Goal: Information Seeking & Learning: Understand process/instructions

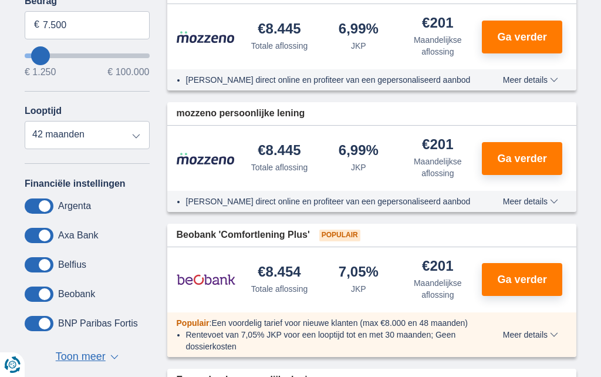
scroll to position [382, 0]
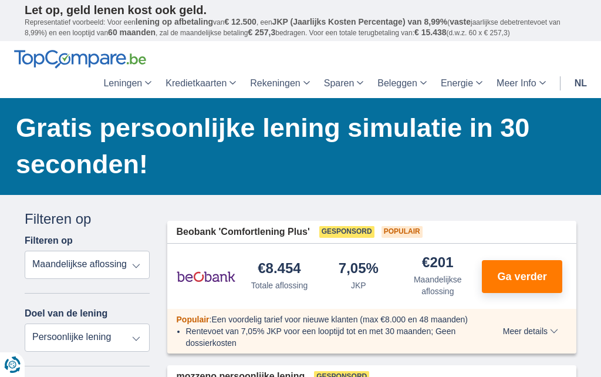
click at [123, 87] on link "Leningen" at bounding box center [127, 83] width 62 height 29
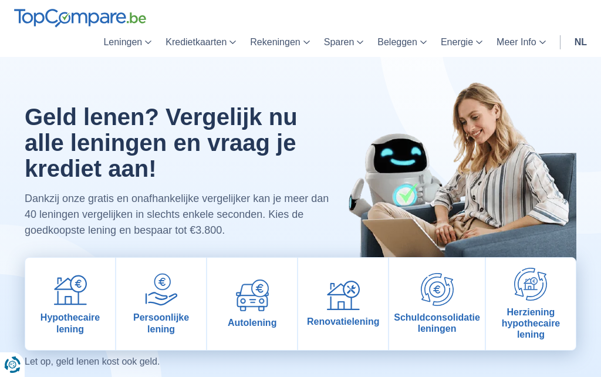
click at [166, 322] on span "Persoonlijke lening" at bounding box center [161, 323] width 80 height 22
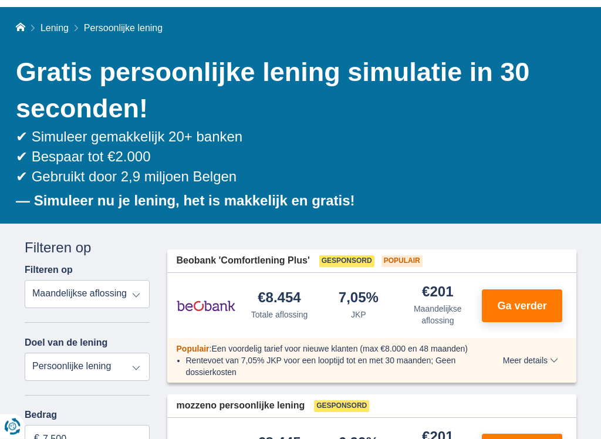
scroll to position [91, 0]
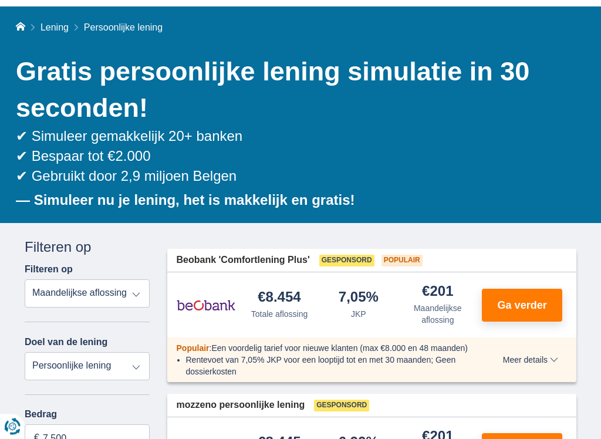
click at [189, 197] on b "— Simuleer nu je lening, het is makkelijk en gratis!" at bounding box center [185, 201] width 339 height 16
click at [239, 67] on h1 "Gratis persoonlijke lening simulatie in 30 seconden!" at bounding box center [296, 90] width 561 height 73
click at [132, 18] on div "Home Lening Persoonlijke lening Gratis persoonlijke lening simulatie in 30 seco…" at bounding box center [300, 115] width 569 height 217
click at [120, 23] on span "Persoonlijke lening" at bounding box center [123, 28] width 79 height 10
click at [58, 23] on span "Lening" at bounding box center [55, 28] width 28 height 10
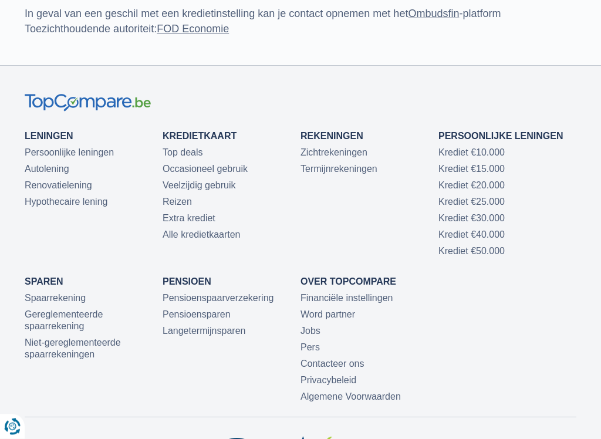
scroll to position [3414, 0]
click at [477, 246] on link "Krediet €50.000" at bounding box center [472, 251] width 66 height 10
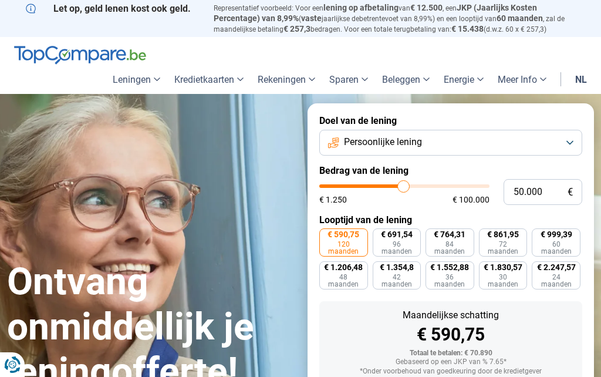
scroll to position [72, 0]
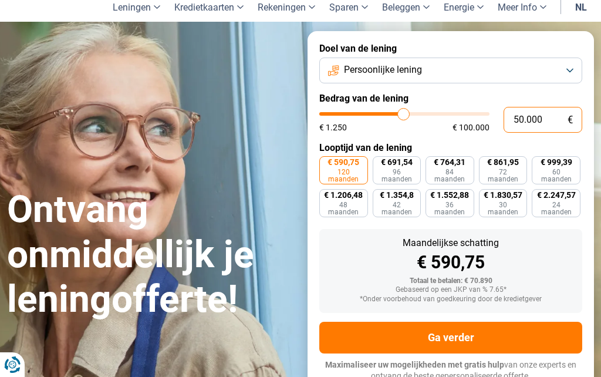
click at [555, 116] on input "50.000" at bounding box center [543, 120] width 79 height 26
type input "5.000"
type input "5000"
type input "500"
type input "1250"
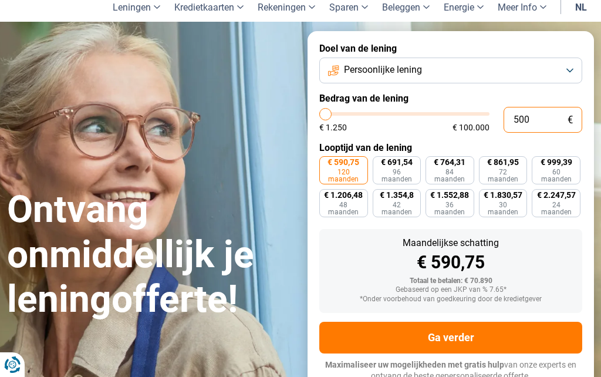
type input "50"
type input "1250"
type input "5"
type input "1250"
type input "0"
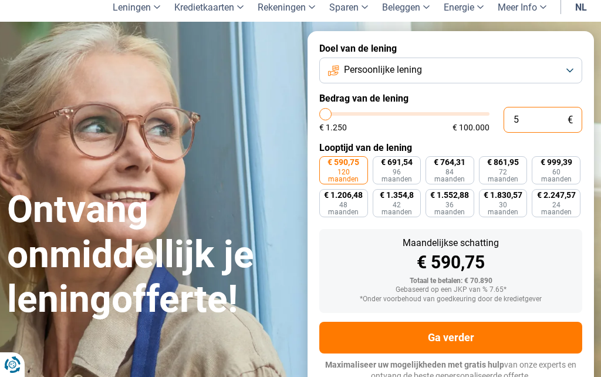
type input "1250"
type input "1.250"
type input "1250"
radio input "true"
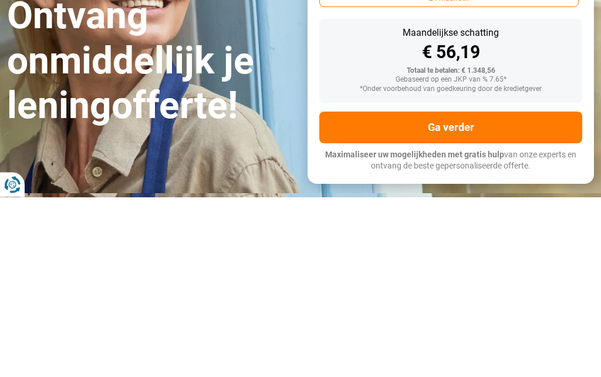
scroll to position [61, 0]
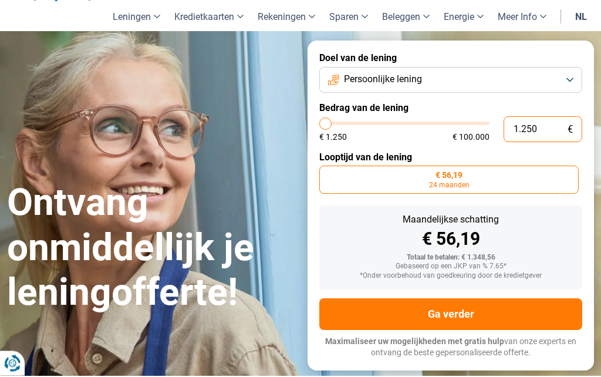
type input "125"
type input "1250"
type input "12"
type input "1250"
type input "1"
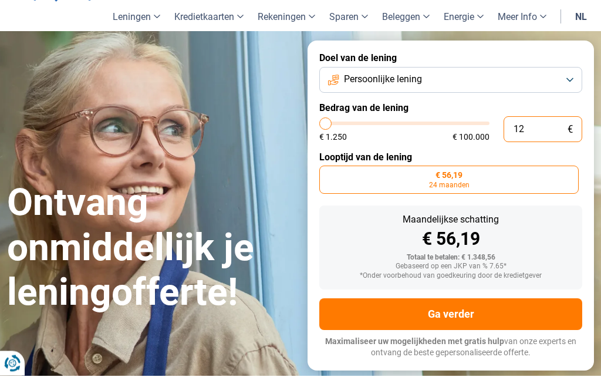
type input "1250"
type input "0"
type input "1250"
type input "1.250"
type input "1250"
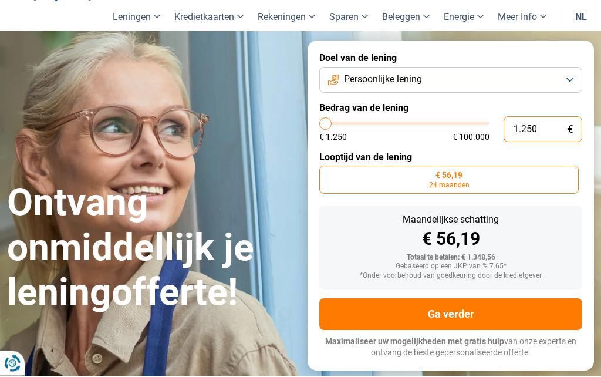
type input "12.507"
type input "12500"
type input "125.070"
type input "100000"
type input "12.507"
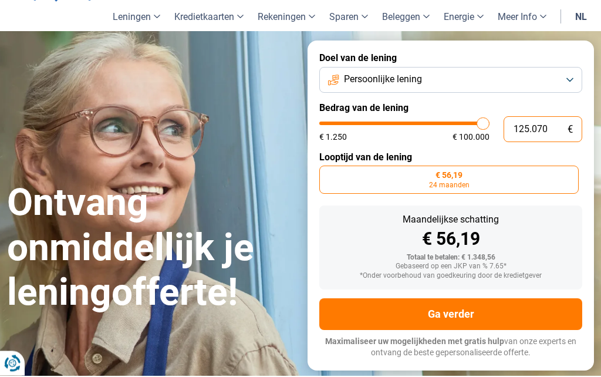
type input "12500"
type input "1.250"
type input "1250"
type input "125"
type input "1250"
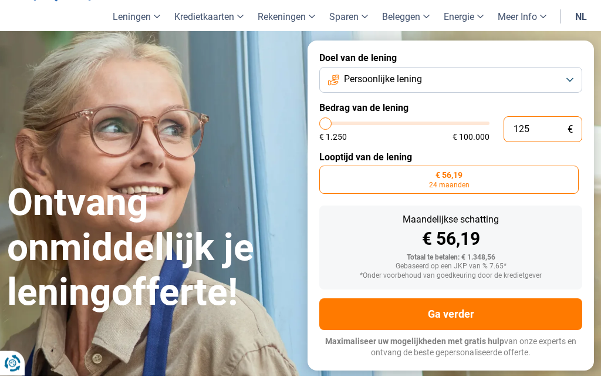
type input "12"
type input "1250"
type input "1"
type input "1250"
type input "0"
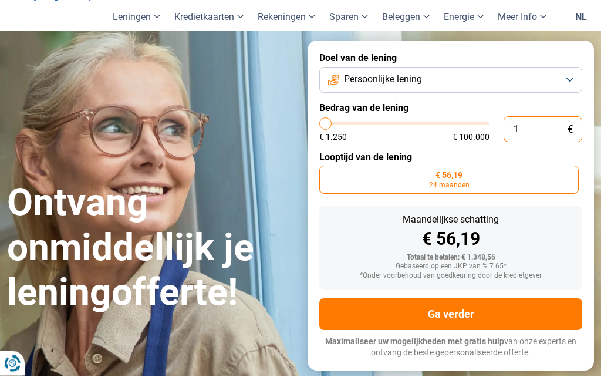
type input "1250"
type input "1.250"
type input "1250"
type input "12.507"
type input "12500"
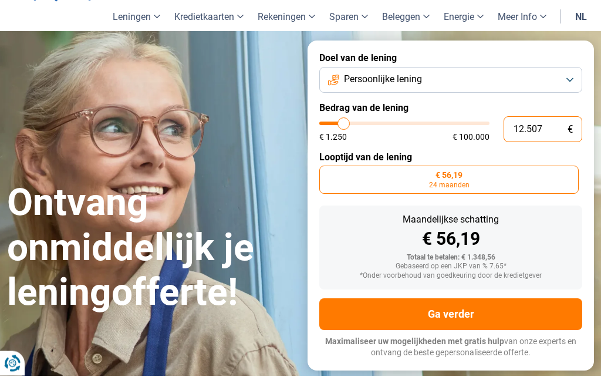
radio input "false"
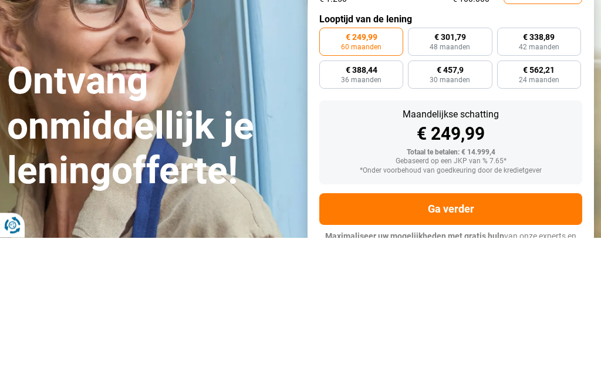
scroll to position [72, 0]
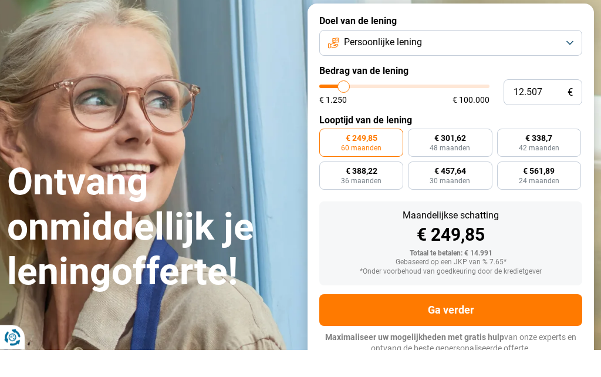
type input "21250"
click at [358, 112] on input "range" at bounding box center [404, 114] width 170 height 4
type input "21.250"
radio input "false"
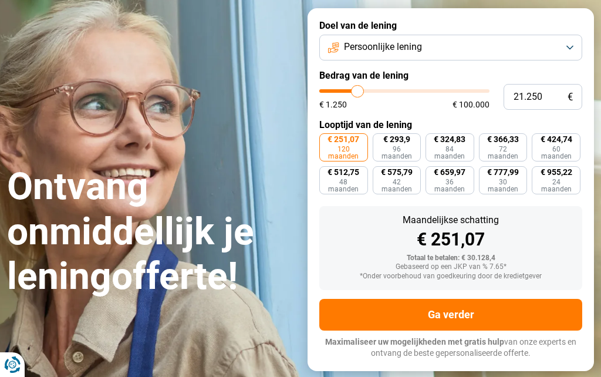
click at [358, 78] on label "Bedrag van de lening" at bounding box center [450, 75] width 263 height 11
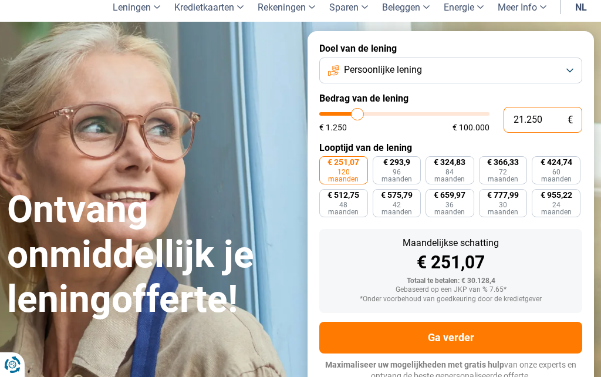
click at [555, 120] on input "21.250" at bounding box center [543, 120] width 79 height 26
type input "2.125"
type input "2250"
type input "212"
type input "1250"
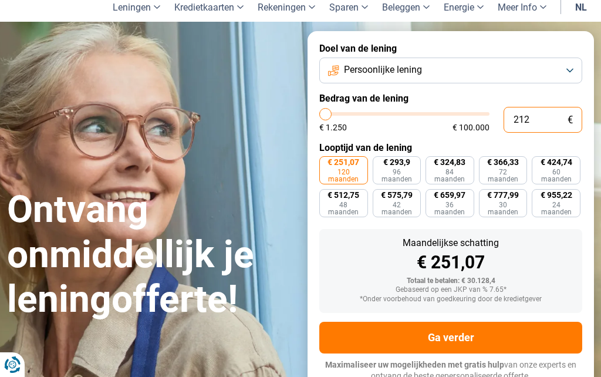
type input "21"
type input "1250"
type input "2"
type input "1250"
type input "0"
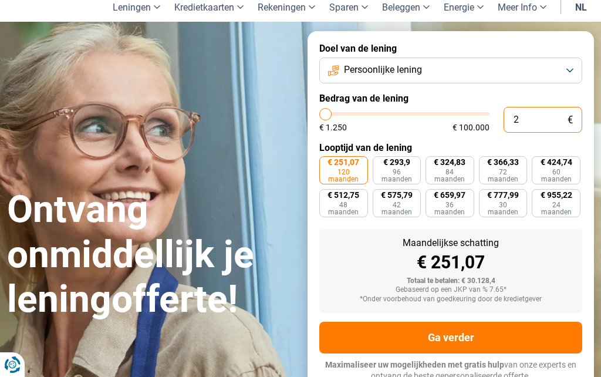
type input "1250"
type input "1.250"
type input "1250"
radio input "true"
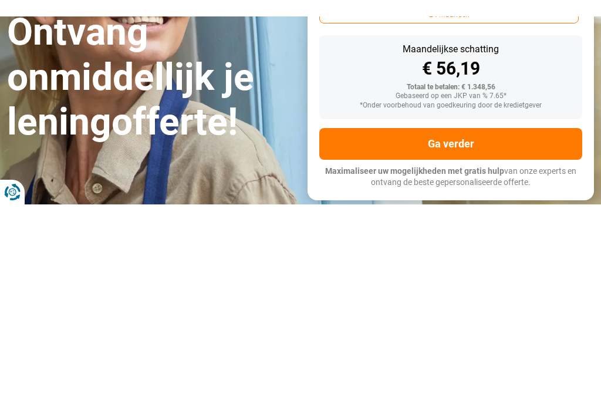
scroll to position [47, 0]
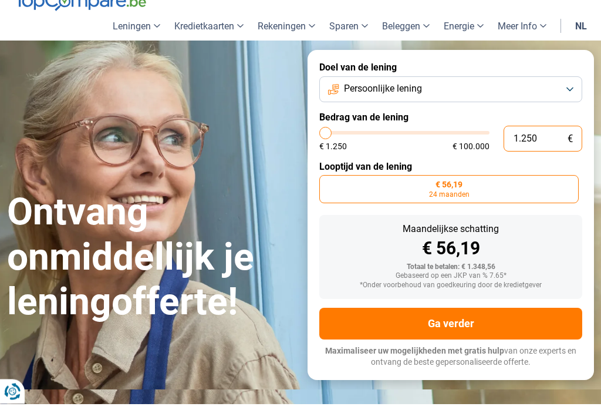
type input "2.750"
type input "2750"
type input "3.000"
type input "3000"
type input "4.250"
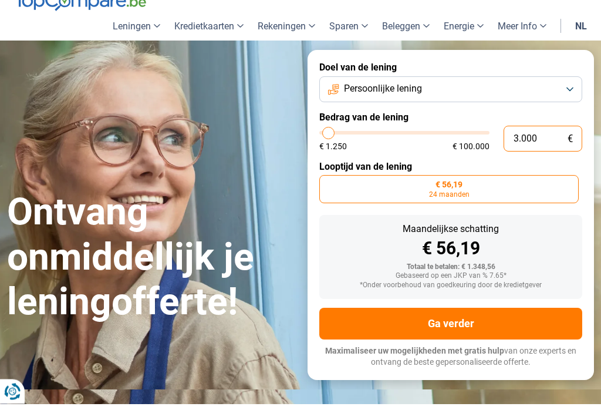
type input "4250"
type input "5.250"
type input "5250"
type input "6.750"
type input "6750"
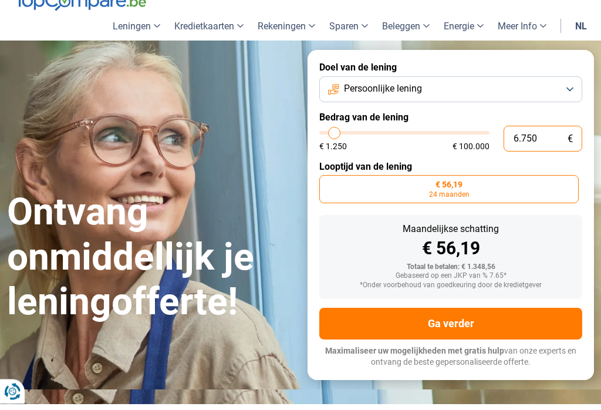
type input "8.250"
type input "8250"
type input "9.500"
type input "9500"
type input "11.000"
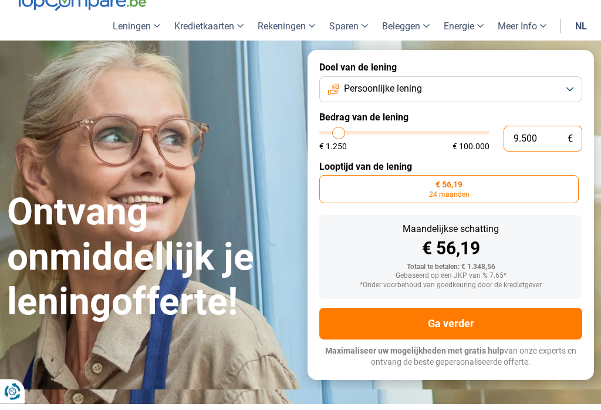
type input "11000"
type input "12.250"
type input "12250"
type input "13.750"
type input "13750"
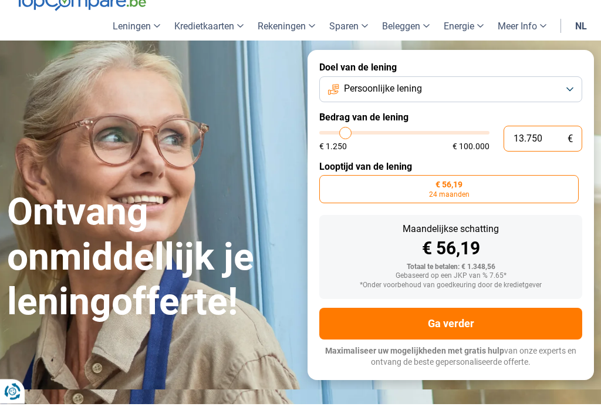
type input "15.250"
type input "15250"
type input "16.750"
type input "16750"
type input "18.250"
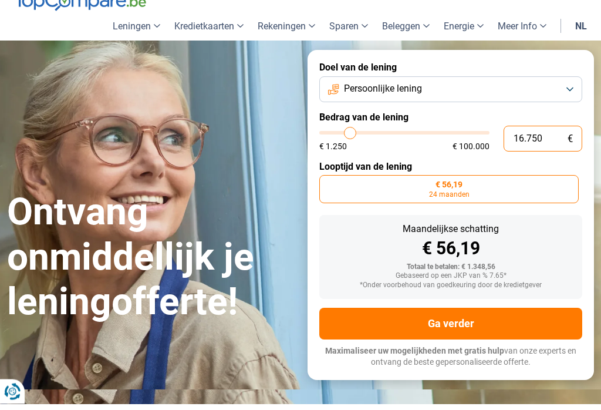
type input "18250"
type input "19.250"
type input "19250"
type input "20.250"
type input "20250"
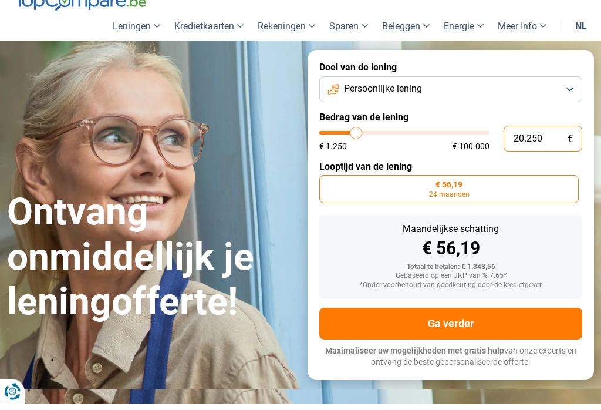
type input "21.500"
type input "21500"
type input "22.250"
type input "22250"
type input "23.000"
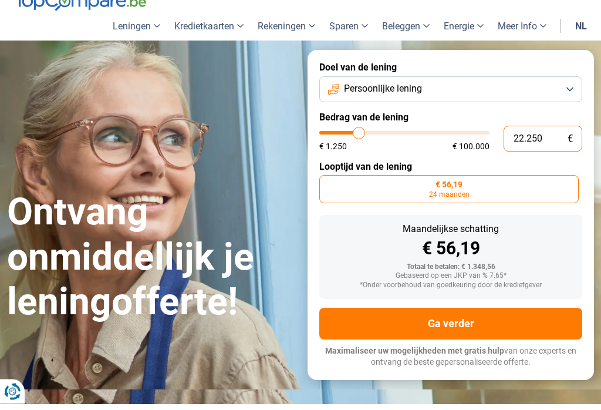
type input "23000"
type input "23.750"
type input "23750"
type input "24.000"
type input "24000"
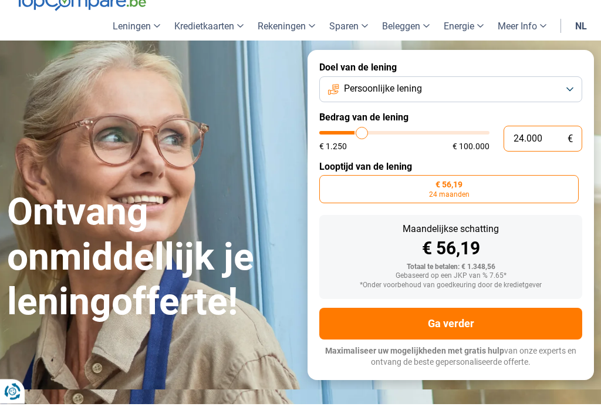
type input "24.750"
type input "24750"
type input "25.500"
type input "25500"
type input "26.250"
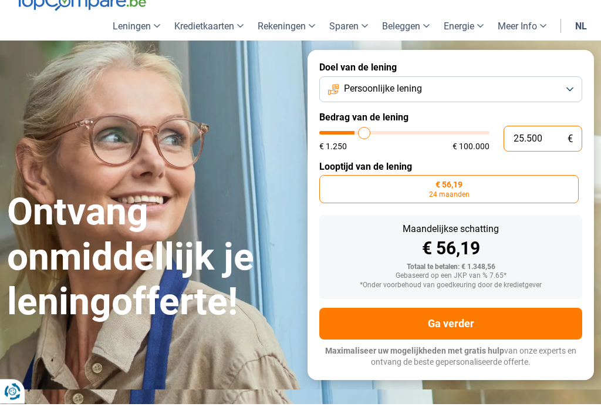
type input "26250"
type input "27.000"
type input "27000"
type input "27.750"
type input "27750"
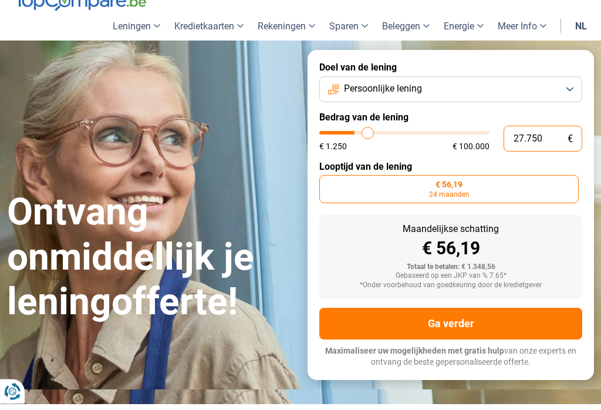
type input "28.750"
type input "28750"
type input "29.500"
type input "29500"
type input "30.750"
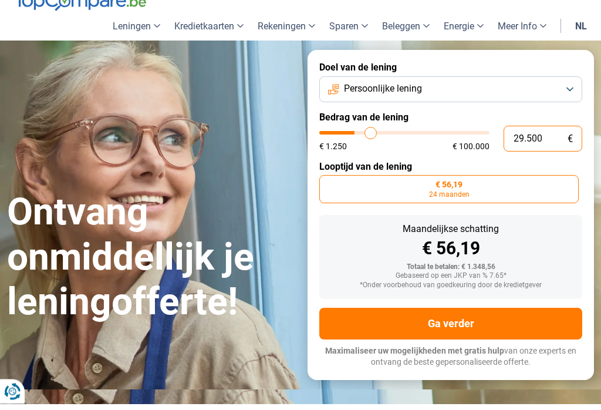
type input "30750"
type input "31.750"
type input "31750"
type input "33.000"
type input "33000"
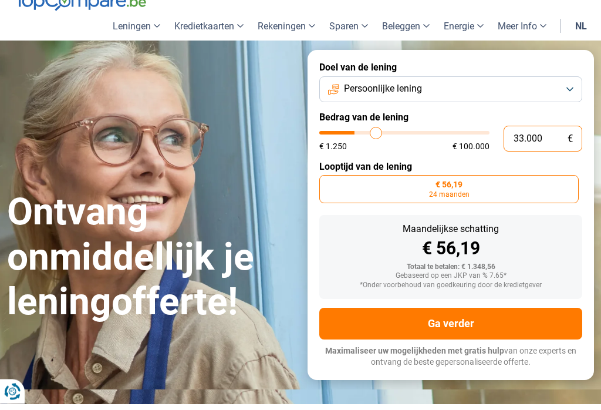
type input "34.500"
type input "34500"
type input "35.500"
type input "35500"
type input "36.750"
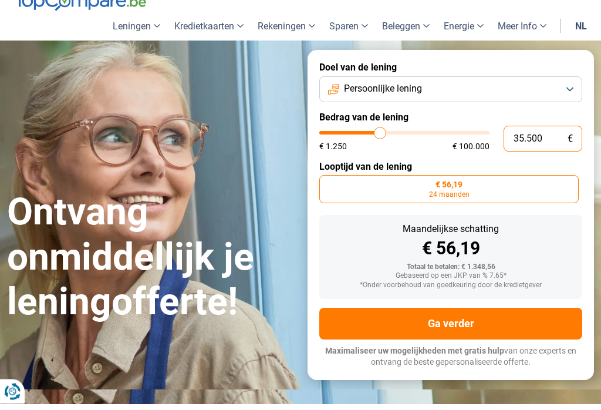
type input "36750"
type input "38.000"
type input "38000"
type input "39.250"
type input "39250"
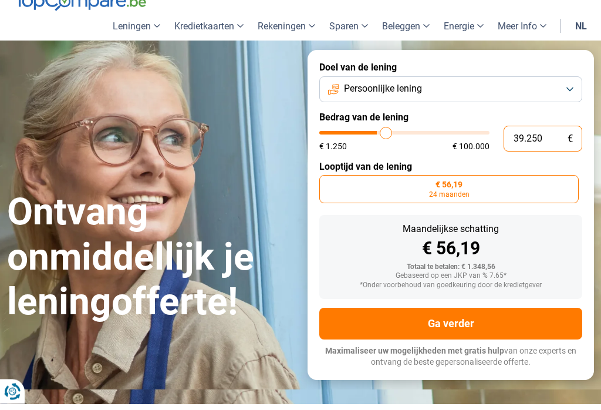
type input "40.250"
type input "40250"
type input "41.750"
type input "41750"
type input "43.000"
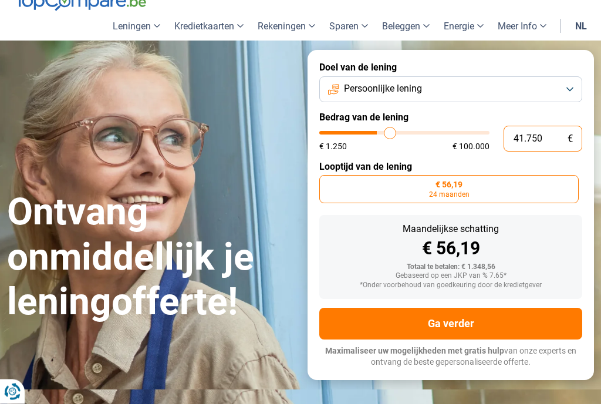
type input "43000"
type input "44.000"
type input "44000"
type input "45.500"
type input "45500"
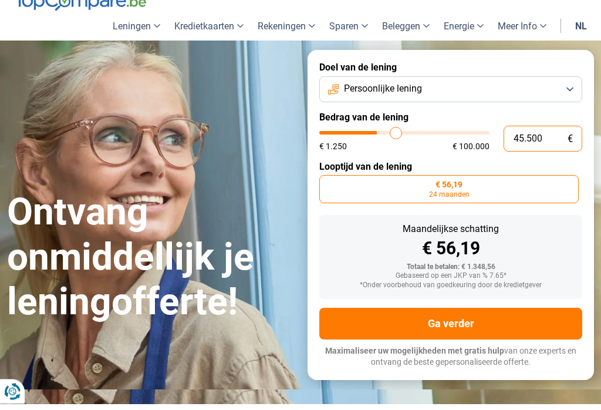
type input "47.000"
type input "47000"
type input "48.000"
type input "48000"
type input "49.500"
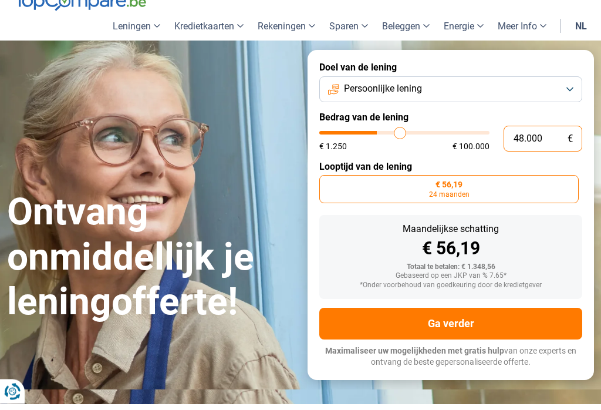
type input "49500"
type input "51.000"
type input "51000"
type input "52.500"
type input "52500"
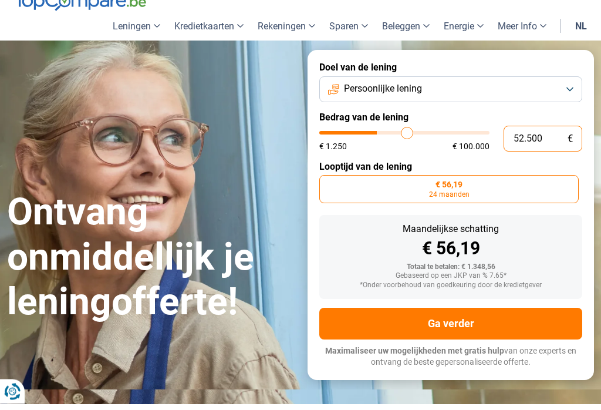
type input "53.750"
type input "53750"
type input "55.250"
type input "55250"
type input "56.000"
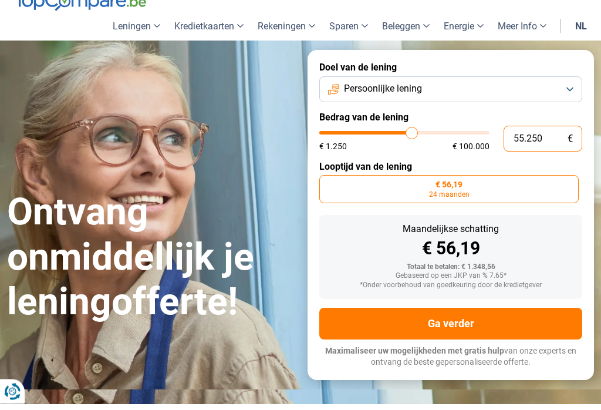
type input "56000"
type input "57.000"
type input "57000"
type input "58.000"
type input "58000"
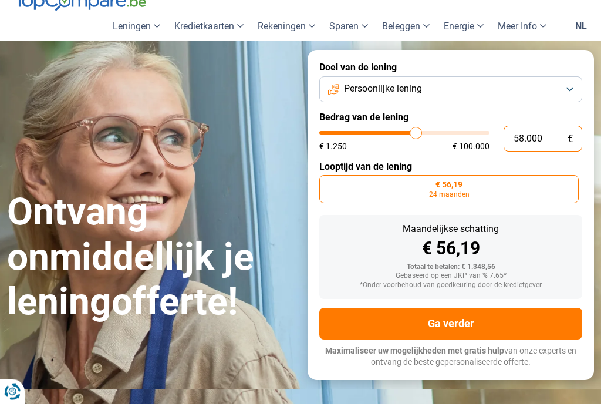
type input "59.250"
type input "59250"
type input "60.000"
type input "60000"
type input "61.000"
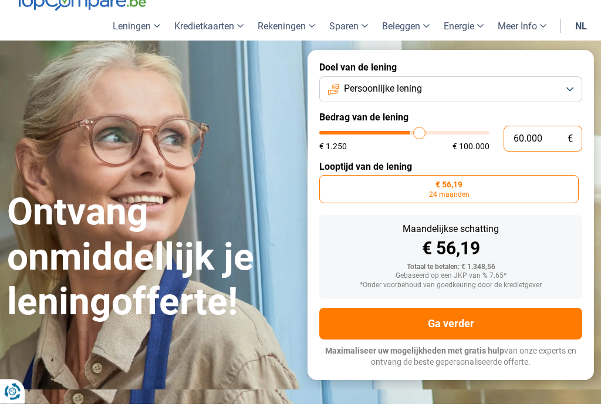
type input "61000"
type input "62.250"
type input "62250"
type input "63.000"
type input "63000"
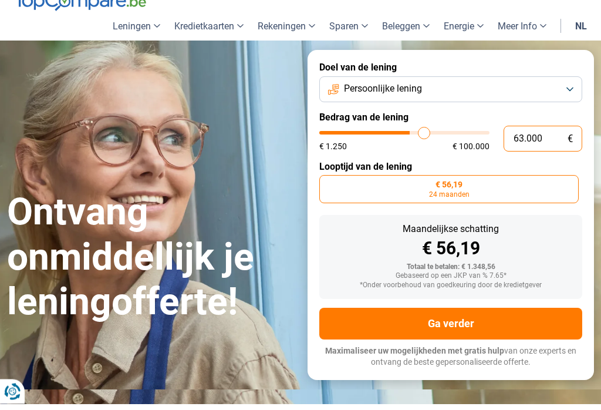
type input "64.000"
type input "64000"
type input "64.750"
type input "64750"
type input "65.500"
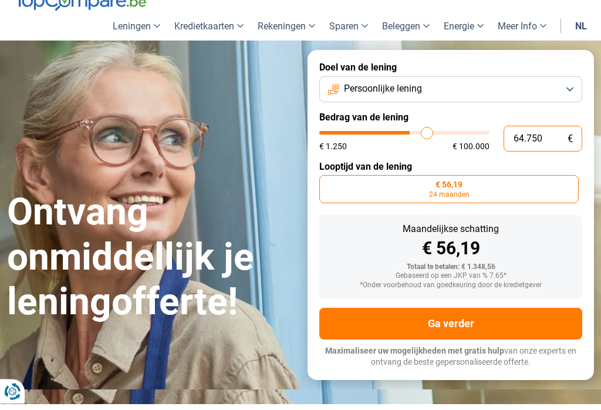
type input "65500"
type input "66.500"
type input "66500"
type input "67.750"
type input "67750"
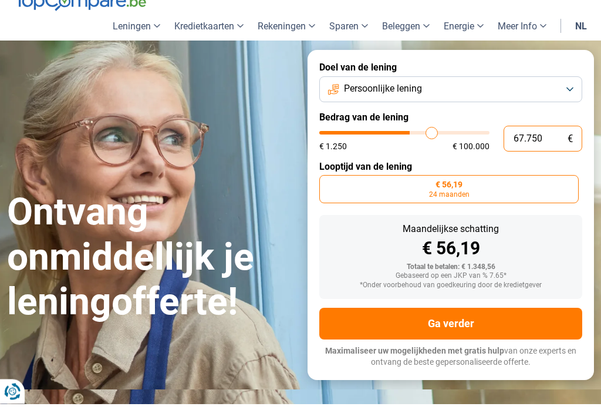
type input "68.750"
type input "68750"
type input "70.250"
type input "70250"
type input "71.500"
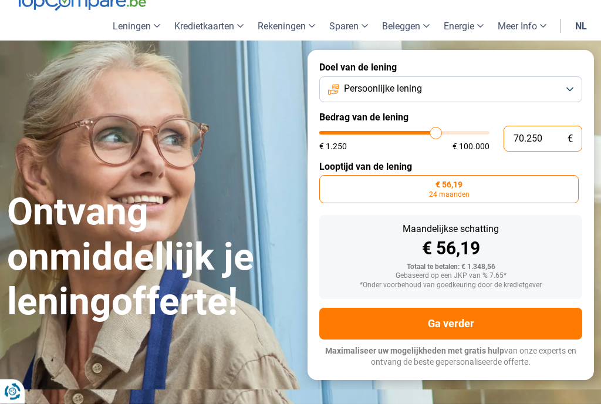
type input "71500"
type input "72.500"
type input "72500"
type input "73.750"
type input "73750"
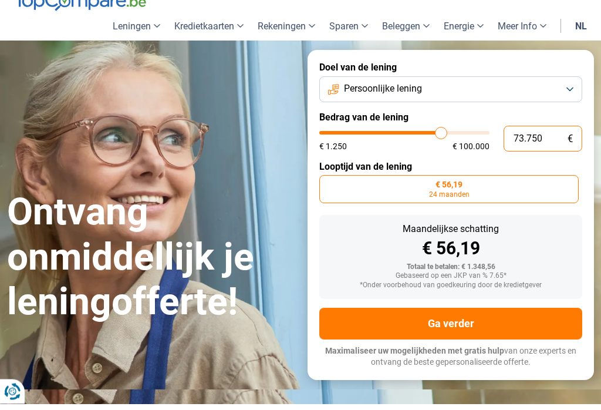
type input "74.750"
type input "74750"
type input "76.250"
type input "76250"
type input "78.000"
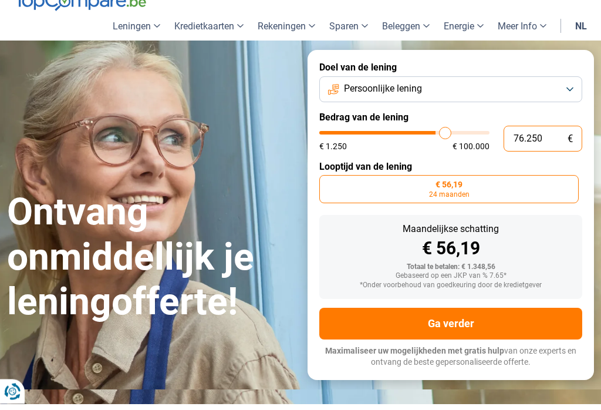
type input "78000"
type input "80.000"
type input "80000"
type input "81.750"
type input "81750"
